Goal: Task Accomplishment & Management: Complete application form

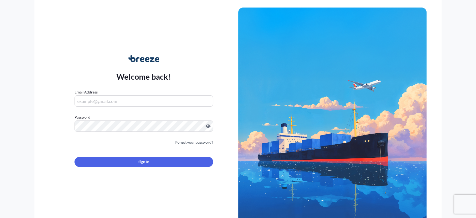
type input "[EMAIL_ADDRESS][DOMAIN_NAME]"
click at [153, 157] on button "Sign In" at bounding box center [144, 162] width 138 height 10
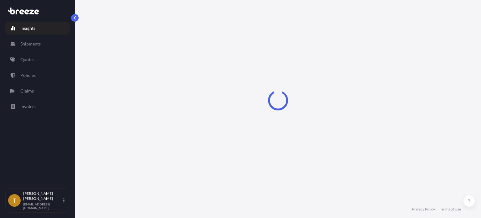
select select "2025"
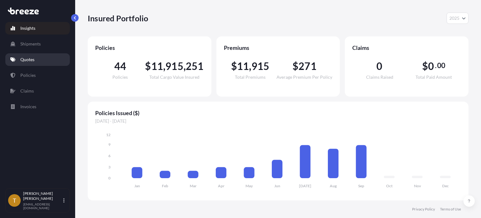
click at [27, 58] on p "Quotes" at bounding box center [27, 59] width 14 height 6
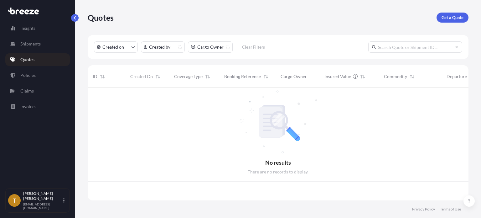
scroll to position [111, 376]
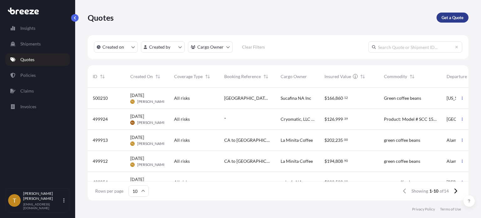
click at [446, 15] on p "Get a Quote" at bounding box center [452, 17] width 22 height 6
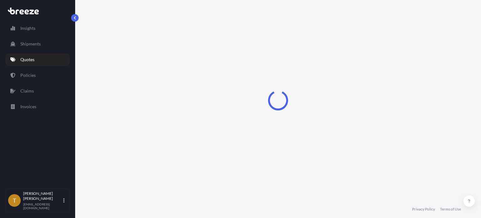
scroll to position [10, 0]
select select "Sea"
select select "1"
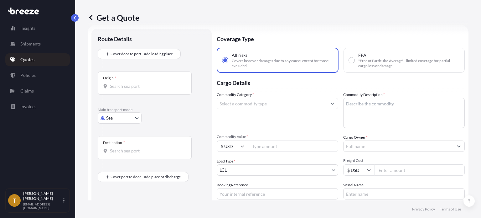
click at [139, 117] on body "Insights Shipments Quotes Policies Claims Invoices T [PERSON_NAME] [EMAIL_ADDRE…" at bounding box center [240, 132] width 481 height 265
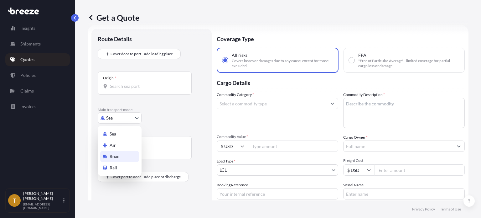
click at [120, 157] on div "Road" at bounding box center [119, 156] width 39 height 11
select select "Road"
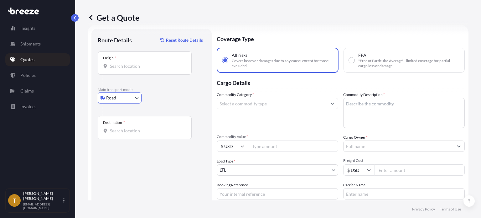
click at [166, 64] on input "Origin *" at bounding box center [147, 66] width 74 height 6
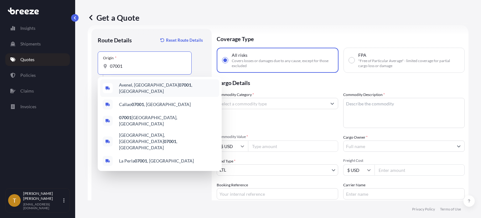
click at [127, 86] on span "[GEOGRAPHIC_DATA]" at bounding box center [168, 88] width 98 height 13
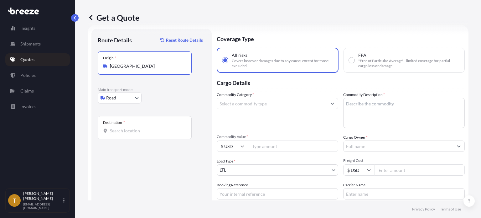
type input "[GEOGRAPHIC_DATA]"
click at [128, 125] on div "Destination *" at bounding box center [145, 127] width 94 height 23
click at [128, 127] on input "Destination *" at bounding box center [147, 130] width 74 height 6
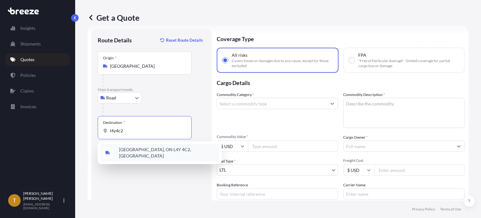
click at [167, 152] on span "[GEOGRAPHIC_DATA], ON L4Y 4C2, [GEOGRAPHIC_DATA]" at bounding box center [168, 152] width 98 height 13
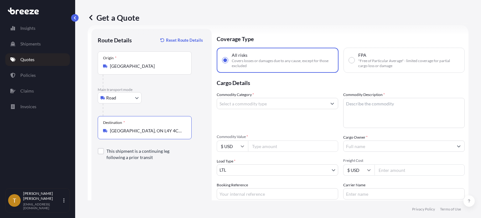
type input "[GEOGRAPHIC_DATA], ON L4Y 4C2, [GEOGRAPHIC_DATA]"
click at [273, 105] on input "Commodity Category *" at bounding box center [272, 103] width 110 height 11
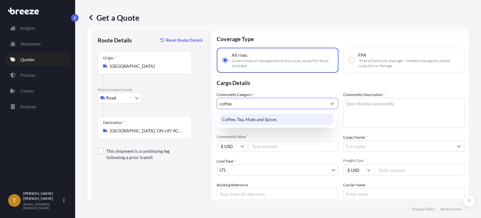
click at [258, 117] on div "Coffee, Tea, Mate and Spices" at bounding box center [276, 119] width 114 height 11
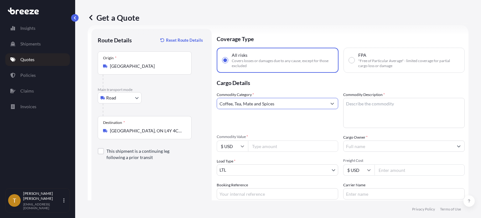
type input "Coffee, Tea, Mate and Spices"
click at [359, 103] on textarea "Commodity Description *" at bounding box center [403, 113] width 121 height 30
type textarea "green coffee beans"
type input "167800.00"
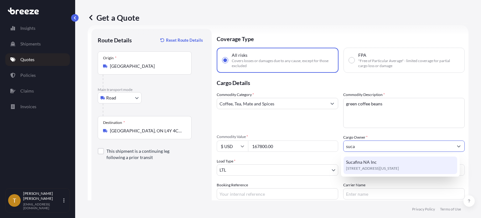
click at [387, 162] on div "Sucafina NA Inc [STREET_ADDRESS][US_STATE]" at bounding box center [400, 165] width 114 height 18
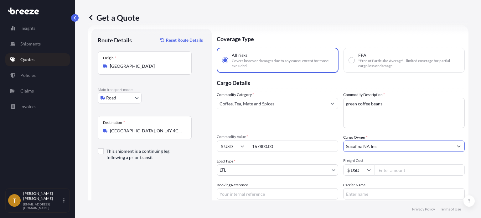
type input "Sucafina NA Inc"
click at [291, 166] on body "15 options available. 7 options available. 0 options available. 1 option availa…" at bounding box center [240, 132] width 481 height 265
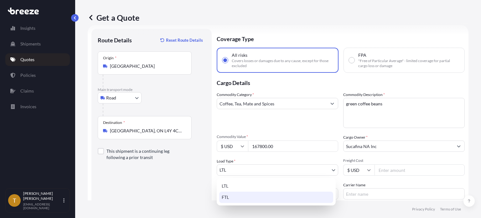
click at [248, 198] on div "FTL" at bounding box center [276, 196] width 114 height 11
select select "2"
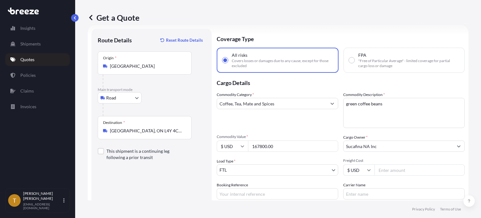
click at [388, 169] on input "Freight Cost" at bounding box center [419, 169] width 90 height 11
type input "1200"
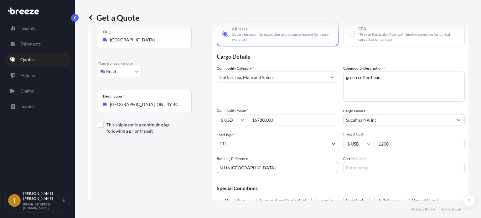
scroll to position [66, 0]
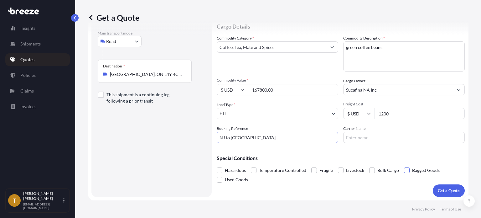
type input "NJ to [GEOGRAPHIC_DATA]"
click at [404, 170] on span at bounding box center [407, 170] width 6 height 6
click at [404, 165] on input "Bagged Goods" at bounding box center [404, 165] width 0 height 0
click at [451, 191] on p "Get a Quote" at bounding box center [449, 190] width 22 height 6
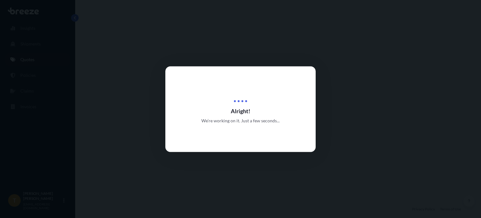
select select "Road"
select select "2"
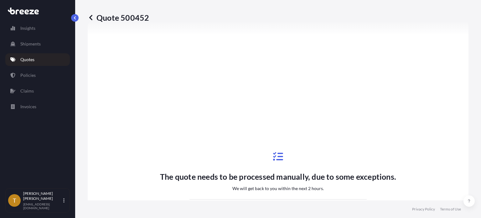
scroll to position [179, 0]
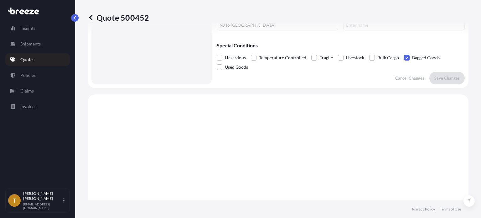
click at [27, 59] on p "Quotes" at bounding box center [27, 59] width 14 height 6
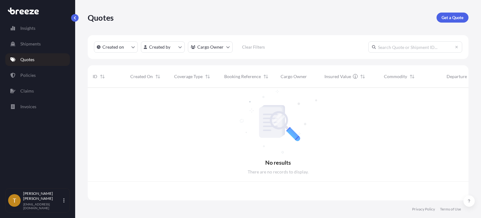
scroll to position [111, 376]
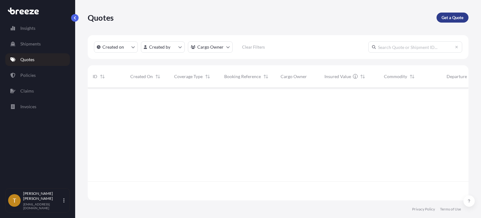
click at [448, 18] on p "Get a Quote" at bounding box center [452, 17] width 22 height 6
select select "Sea"
select select "1"
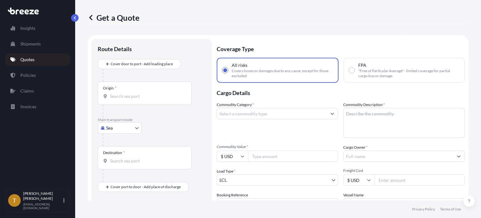
scroll to position [10, 0]
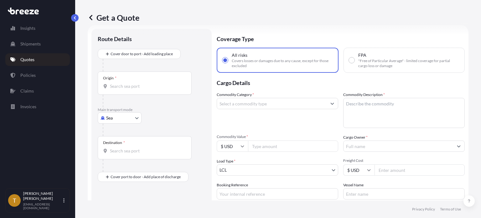
click at [137, 117] on body "Insights Shipments Quotes Policies Claims Invoices T [PERSON_NAME] [EMAIL_ADDRE…" at bounding box center [240, 132] width 481 height 265
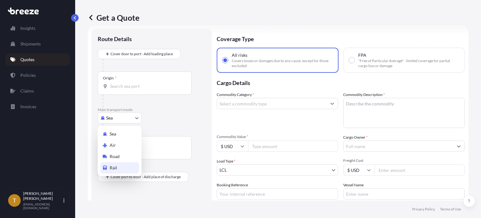
click at [118, 168] on div "Rail" at bounding box center [119, 167] width 39 height 11
select select "Rail"
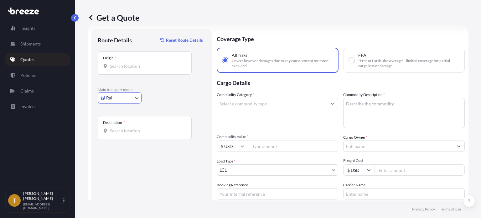
click at [149, 66] on input "Origin *" at bounding box center [147, 66] width 74 height 6
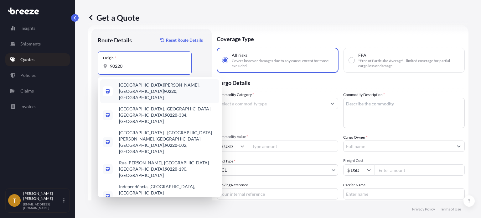
click at [141, 87] on span "[GEOGRAPHIC_DATA][PERSON_NAME] , [GEOGRAPHIC_DATA]" at bounding box center [168, 91] width 98 height 19
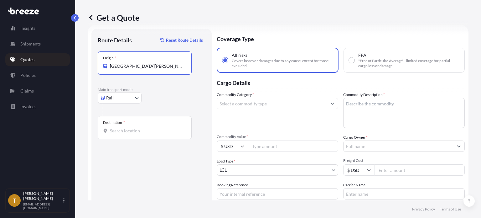
type input "[GEOGRAPHIC_DATA][PERSON_NAME], [GEOGRAPHIC_DATA]"
click at [137, 127] on input "Destination *" at bounding box center [147, 130] width 74 height 6
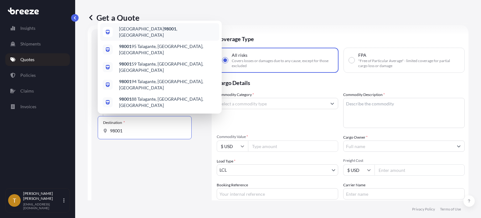
click at [131, 38] on span "[GEOGRAPHIC_DATA]" at bounding box center [168, 32] width 98 height 13
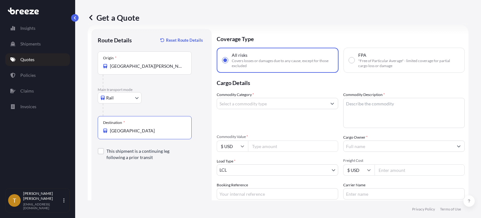
click at [142, 133] on input "[GEOGRAPHIC_DATA]" at bounding box center [147, 130] width 74 height 6
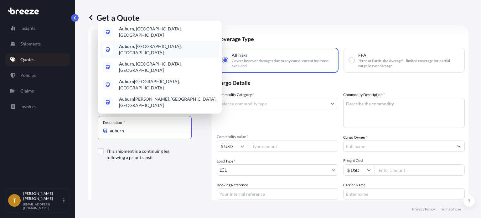
click at [139, 56] on span "[GEOGRAPHIC_DATA] , [GEOGRAPHIC_DATA], [GEOGRAPHIC_DATA]" at bounding box center [168, 49] width 98 height 13
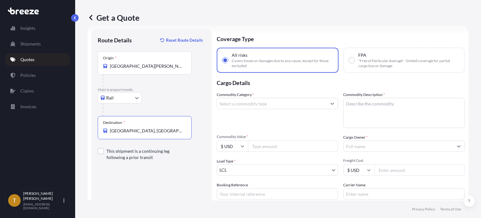
type input "[GEOGRAPHIC_DATA], [GEOGRAPHIC_DATA], [GEOGRAPHIC_DATA]"
click at [280, 103] on input "Commodity Category *" at bounding box center [272, 103] width 110 height 11
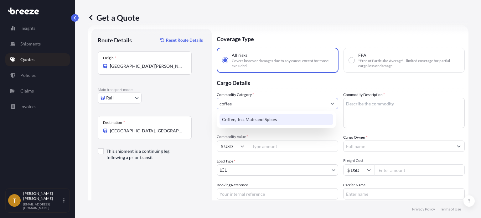
click at [274, 117] on div "Coffee, Tea, Mate and Spices" at bounding box center [276, 119] width 114 height 11
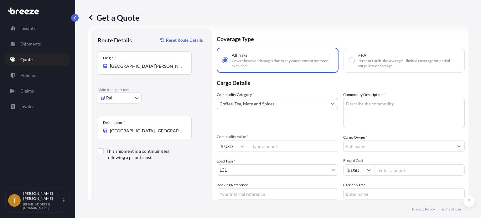
type input "Coffee, Tea, Mate and Spices"
click at [374, 113] on textarea "Commodity Description *" at bounding box center [403, 113] width 121 height 30
type textarea "green coffee beans"
type input "157000.00"
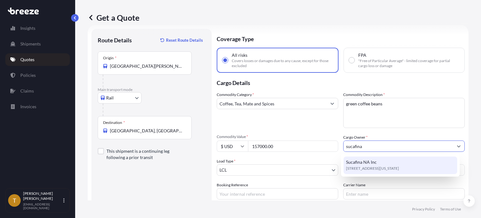
click at [360, 165] on span "Sucafina NA Inc" at bounding box center [361, 162] width 31 height 6
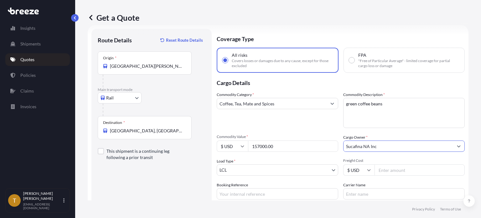
type input "Sucafina NA Inc"
click at [276, 166] on body "15 options available. 7 options available. 0 options available. 1 option availa…" at bounding box center [240, 132] width 481 height 265
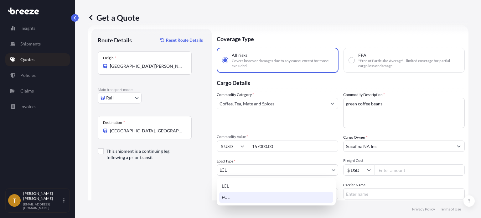
click at [249, 199] on div "FCL" at bounding box center [276, 196] width 114 height 11
select select "2"
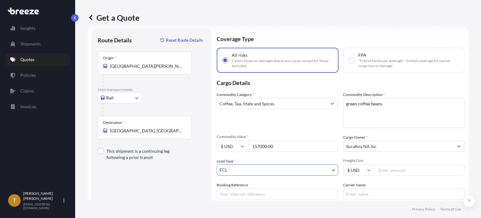
click at [398, 171] on input "Freight Cost" at bounding box center [419, 169] width 90 height 11
type input "3780"
type input "CA to [GEOGRAPHIC_DATA]"
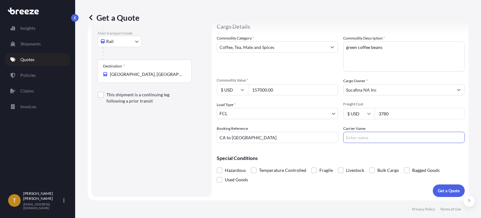
click at [405, 169] on span at bounding box center [407, 170] width 6 height 6
click at [404, 165] on input "Bagged Goods" at bounding box center [404, 165] width 0 height 0
click at [358, 134] on input "Carrier Name" at bounding box center [403, 136] width 121 height 11
type input "Loup Intermodal"
click at [441, 188] on p "Get a Quote" at bounding box center [449, 190] width 22 height 6
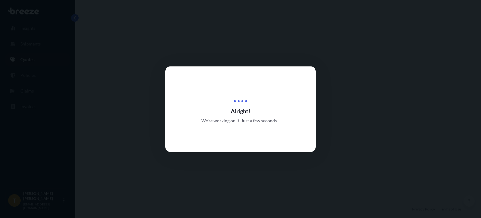
select select "Rail"
select select "2"
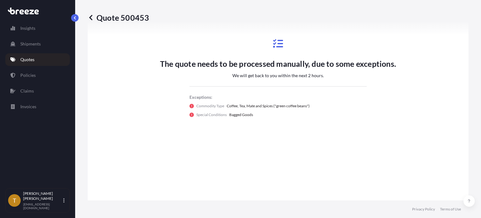
scroll to position [179, 0]
